Goal: Communication & Community: Answer question/provide support

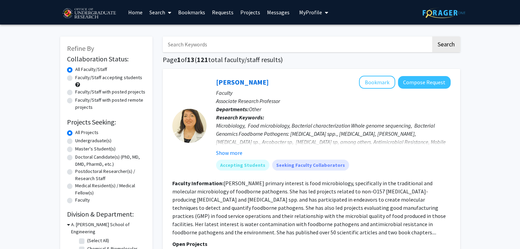
click at [306, 15] on button "My Profile" at bounding box center [313, 12] width 33 height 25
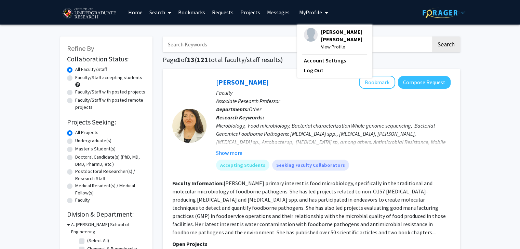
click at [227, 16] on link "Requests" at bounding box center [222, 12] width 28 height 24
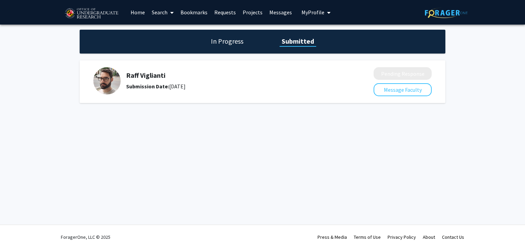
click at [156, 75] on h5 "Raff Viglianti" at bounding box center [231, 75] width 211 height 8
click at [149, 77] on h5 "Raff Viglianti" at bounding box center [231, 75] width 211 height 8
click at [139, 77] on h5 "Raff Viglianti" at bounding box center [231, 75] width 211 height 8
click at [173, 14] on icon at bounding box center [171, 12] width 3 height 5
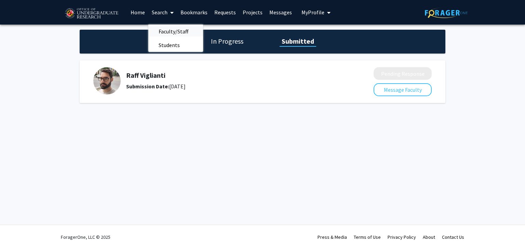
click at [170, 32] on span "Faculty/Staff" at bounding box center [173, 32] width 50 height 14
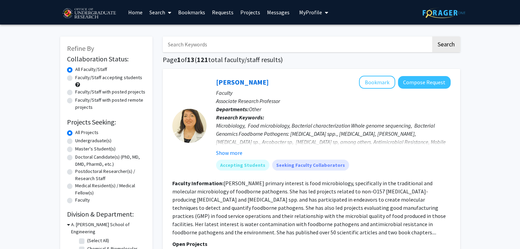
click at [189, 45] on input "Search Keywords" at bounding box center [297, 45] width 268 height 16
type input "raff"
click at [432, 37] on button "Search" at bounding box center [446, 45] width 28 height 16
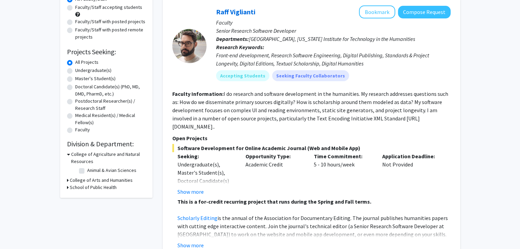
scroll to position [71, 0]
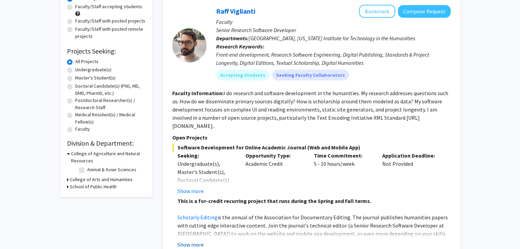
click at [195, 241] on button "Show more" at bounding box center [190, 245] width 26 height 8
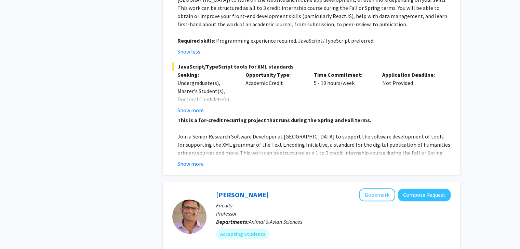
scroll to position [305, 0]
click at [185, 161] on button "Show more" at bounding box center [190, 165] width 26 height 8
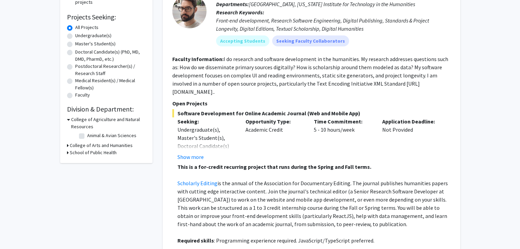
scroll to position [112, 0]
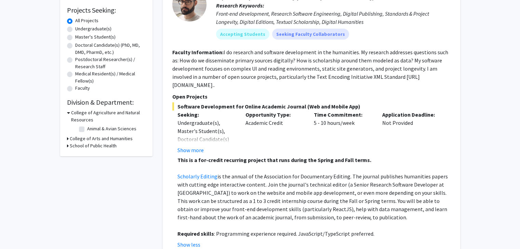
drag, startPoint x: 177, startPoint y: 99, endPoint x: 354, endPoint y: 99, distance: 177.3
click at [354, 102] on span "Software Development for Online Academic Journal (Web and Mobile App)" at bounding box center [311, 106] width 278 height 8
copy span "Software Development for Online Academic Journal (Web and Mobile App)"
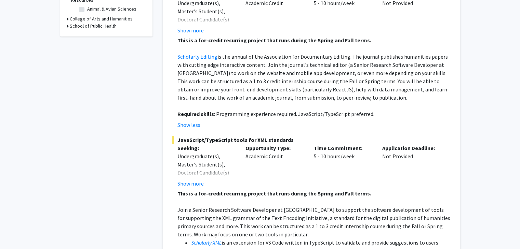
scroll to position [232, 0]
drag, startPoint x: 290, startPoint y: 134, endPoint x: 152, endPoint y: 121, distance: 138.3
click at [152, 121] on div "Refine By Collaboration Status: Collaboration Status All Faculty/Staff Collabor…" at bounding box center [260, 220] width 410 height 847
click at [187, 136] on span "JavaScript/TypeScript tools for XML standards" at bounding box center [311, 140] width 278 height 8
drag, startPoint x: 289, startPoint y: 127, endPoint x: 177, endPoint y: 129, distance: 111.7
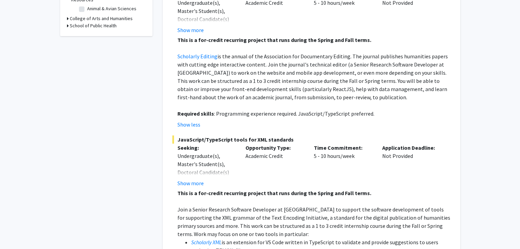
click at [177, 136] on span "JavaScript/TypeScript tools for XML standards" at bounding box center [311, 140] width 278 height 8
copy span "JavaScript/TypeScript tools for XML standards"
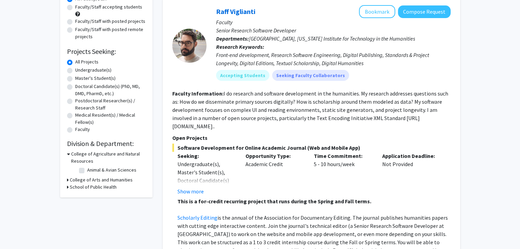
scroll to position [0, 0]
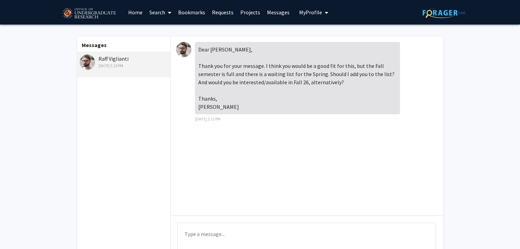
click at [204, 234] on textarea "Type a message" at bounding box center [306, 238] width 258 height 31
type textarea "H"
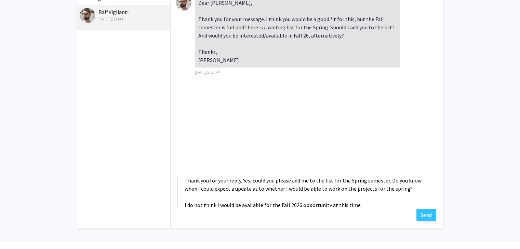
scroll to position [20, 0]
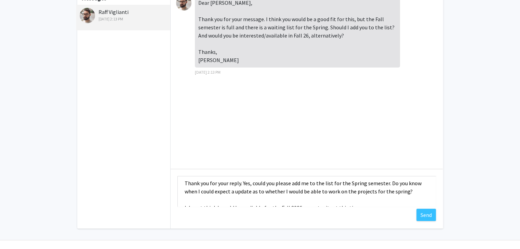
click at [335, 194] on textarea "Dear Dr. Raff, Thank you for your reply. Yes, could you please add me to the li…" at bounding box center [306, 191] width 258 height 31
click at [336, 193] on textarea "Dear Dr. Raff, Thank you for your reply. Yes, could you please add me to the li…" at bounding box center [306, 191] width 258 height 31
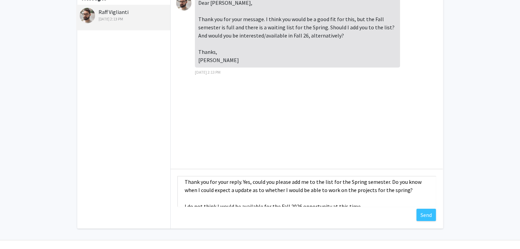
scroll to position [49, 0]
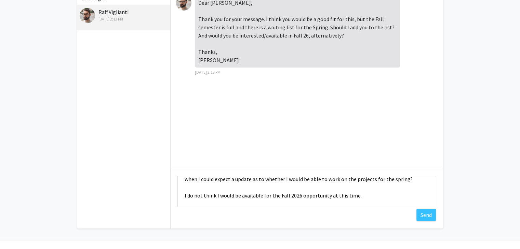
click at [284, 191] on textarea "Dear Dr. Raff, Thank you for your reply. Yes, could you please add me to the li…" at bounding box center [306, 191] width 258 height 31
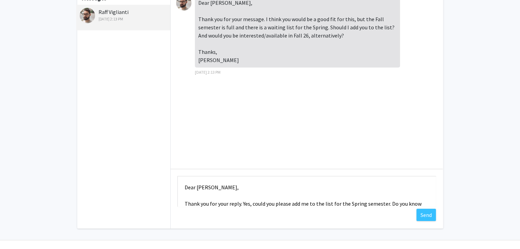
scroll to position [15, 0]
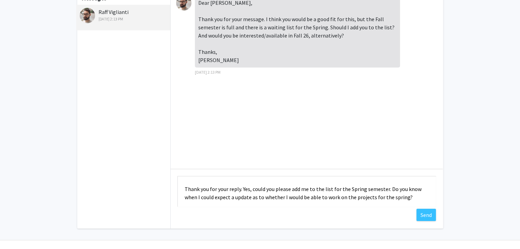
click at [207, 190] on textarea "Dear Dr. Raff, Thank you for your reply. Yes, could you please add me to the li…" at bounding box center [306, 191] width 258 height 31
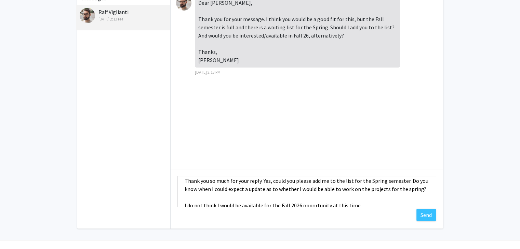
scroll to position [23, 0]
drag, startPoint x: 418, startPoint y: 188, endPoint x: 387, endPoint y: 189, distance: 31.1
click at [387, 189] on textarea "Dear Dr. Raff, Thank you so much for your reply. Yes, could you please add me t…" at bounding box center [306, 191] width 258 height 31
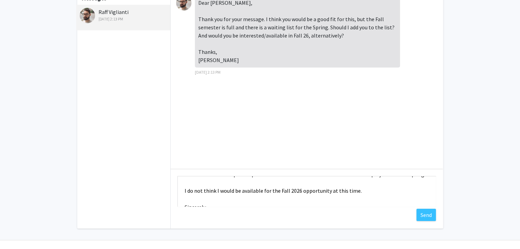
scroll to position [38, 0]
click at [190, 190] on textarea "Dear Dr. Raff, Thank you so much for your reply. Yes, could you please add me t…" at bounding box center [306, 191] width 258 height 31
click at [329, 186] on textarea "Dear Dr. Raff, Thank you so much for your reply. Yes, could you please add me t…" at bounding box center [306, 191] width 258 height 31
click at [359, 192] on textarea "Dear Dr. Raff, Thank you so much for your reply. Yes, could you please add me t…" at bounding box center [306, 191] width 258 height 31
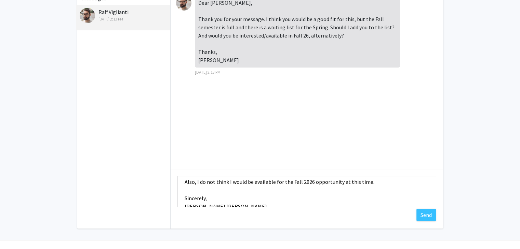
scroll to position [40, 0]
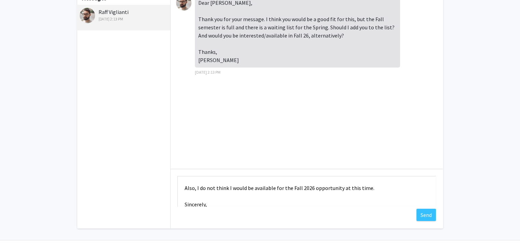
click at [370, 189] on textarea "Dear Dr. Raff, Thank you so much for your reply. Yes, could you please add me t…" at bounding box center [306, 191] width 258 height 31
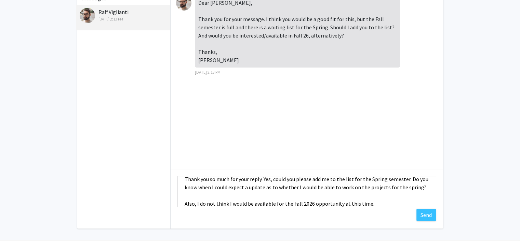
scroll to position [25, 0]
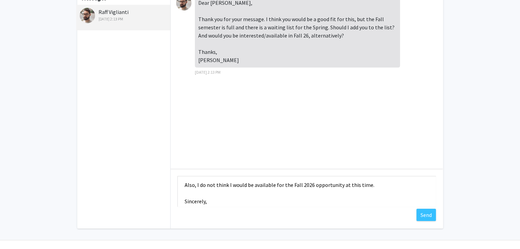
drag, startPoint x: 197, startPoint y: 204, endPoint x: 181, endPoint y: 204, distance: 15.7
click at [181, 204] on textarea "Dear Dr. Raff, Thank you so much for your reply. Yes, could you please add me t…" at bounding box center [306, 191] width 258 height 31
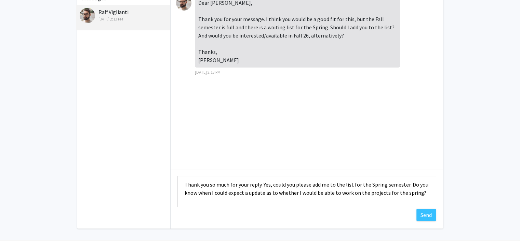
scroll to position [19, 0]
click at [204, 195] on textarea "Dear Dr. Raff, Thank you so much for your reply. Yes, could you please add me t…" at bounding box center [306, 191] width 258 height 31
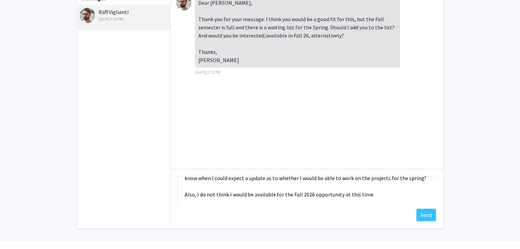
scroll to position [66, 0]
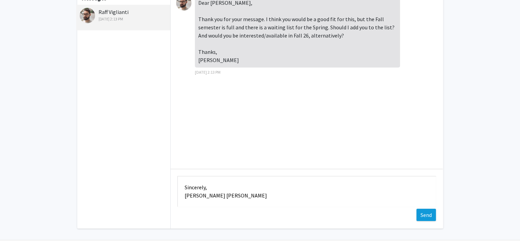
type textarea "Dear Dr. Raff, Thank you so much for your reply. Yes, could you please add me t…"
click at [424, 216] on button "Send" at bounding box center [425, 215] width 19 height 12
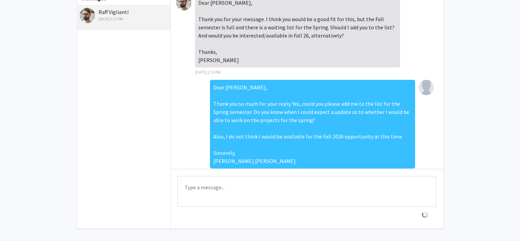
scroll to position [17, 0]
